Goal: Information Seeking & Learning: Learn about a topic

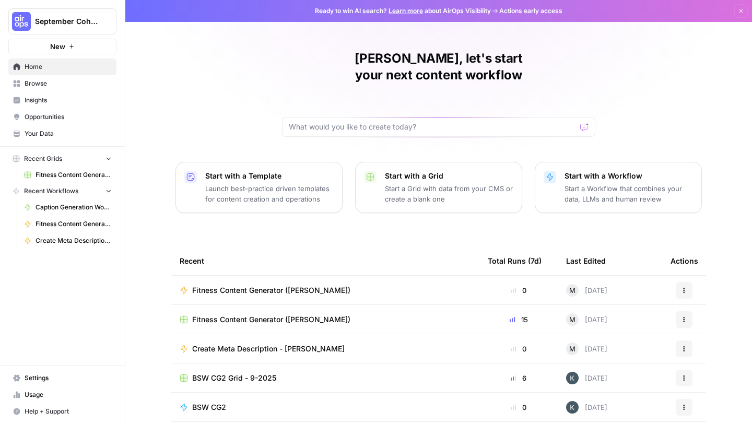
click at [741, 15] on button "Dismiss" at bounding box center [741, 11] width 14 height 14
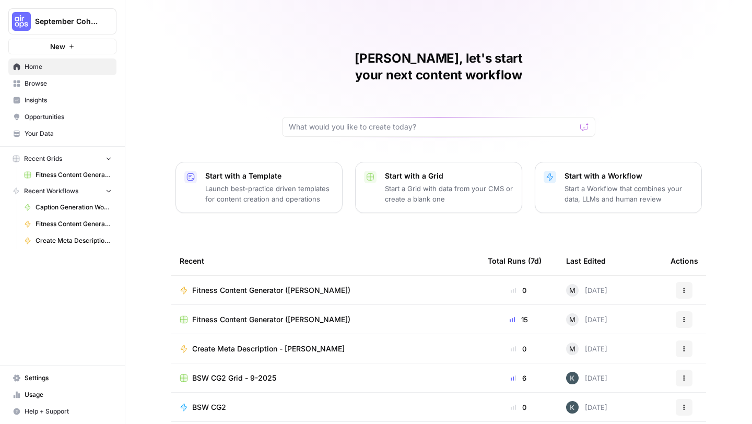
click at [64, 83] on span "Browse" at bounding box center [68, 83] width 87 height 9
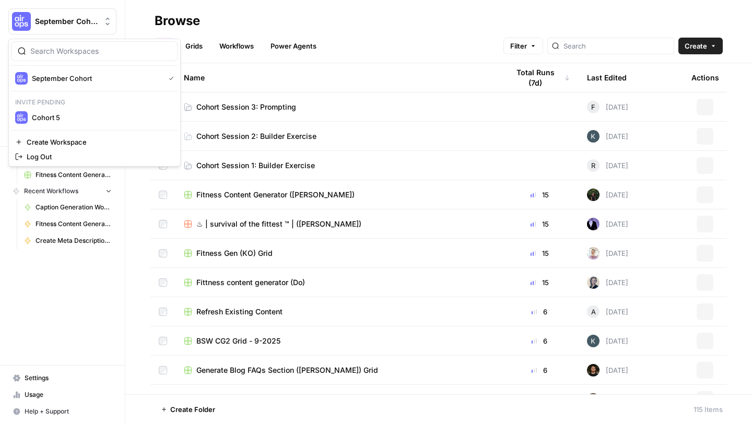
click at [68, 20] on span "September Cohort" at bounding box center [66, 21] width 63 height 10
click at [73, 76] on span "September Cohort" at bounding box center [96, 78] width 128 height 10
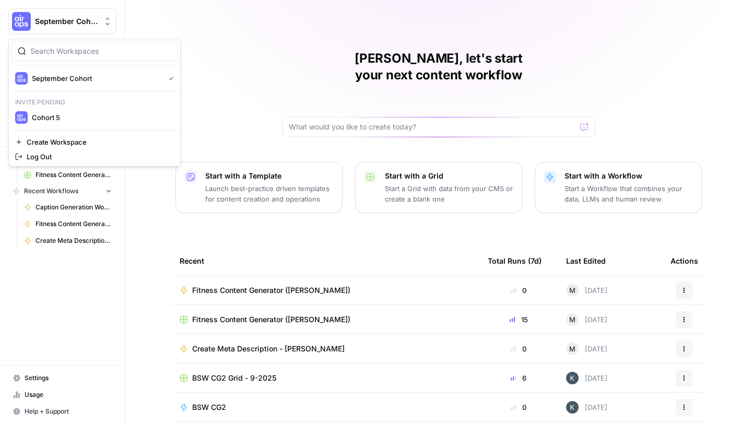
click at [82, 22] on span "September Cohort" at bounding box center [66, 21] width 63 height 10
click at [62, 87] on div "September Cohort Invite pending Cohort 5" at bounding box center [94, 98] width 167 height 56
click at [67, 78] on span "September Cohort" at bounding box center [96, 78] width 128 height 10
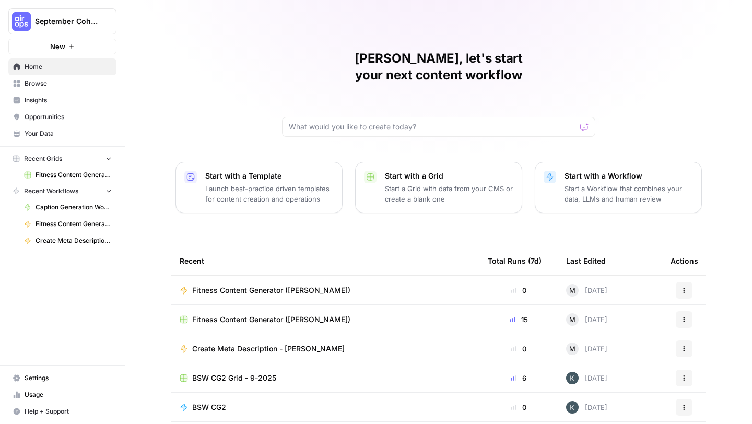
click at [58, 82] on span "Browse" at bounding box center [68, 83] width 87 height 9
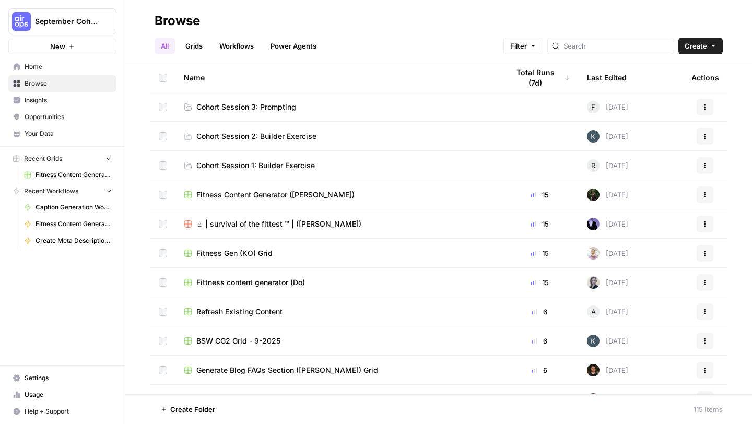
click at [288, 107] on span "Cohort Session 3: Prompting" at bounding box center [246, 107] width 100 height 10
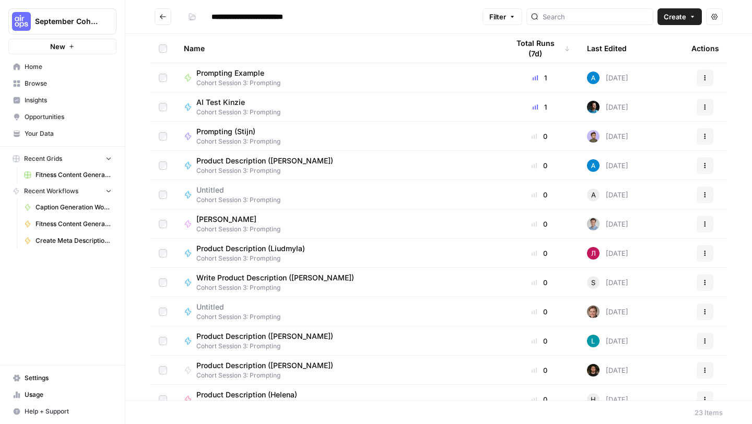
click at [240, 70] on span "Prompting Example" at bounding box center [234, 73] width 76 height 10
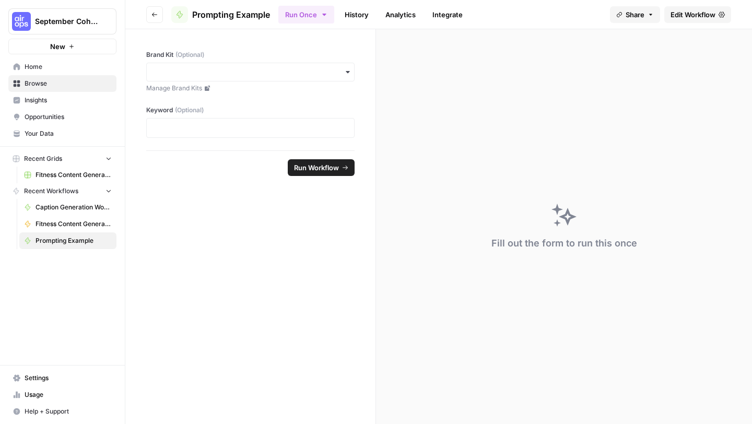
click at [40, 64] on span "Home" at bounding box center [68, 66] width 87 height 9
